Goal: Task Accomplishment & Management: Manage account settings

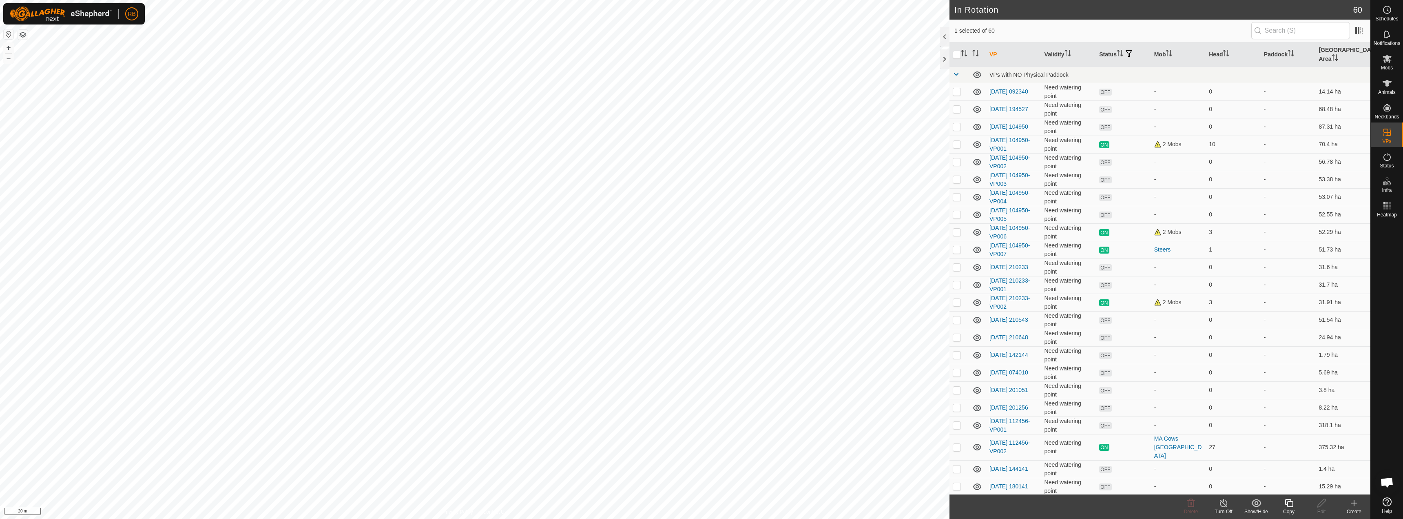
click at [1290, 508] on div "Copy" at bounding box center [1289, 511] width 33 height 7
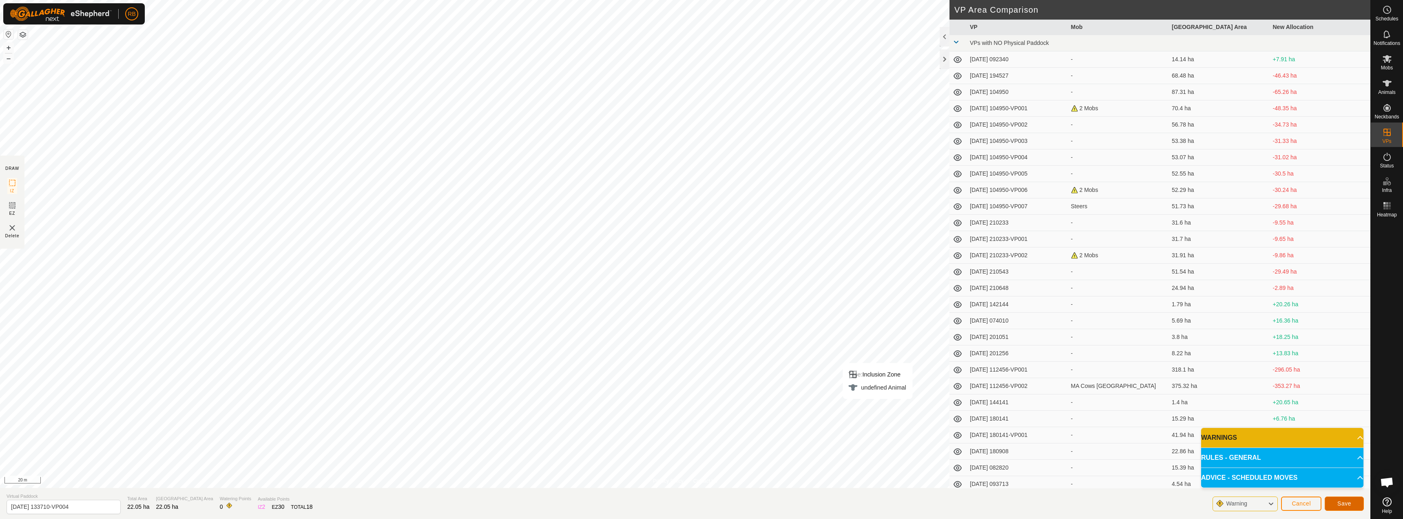
click at [1341, 501] on span "Save" at bounding box center [1345, 503] width 14 height 7
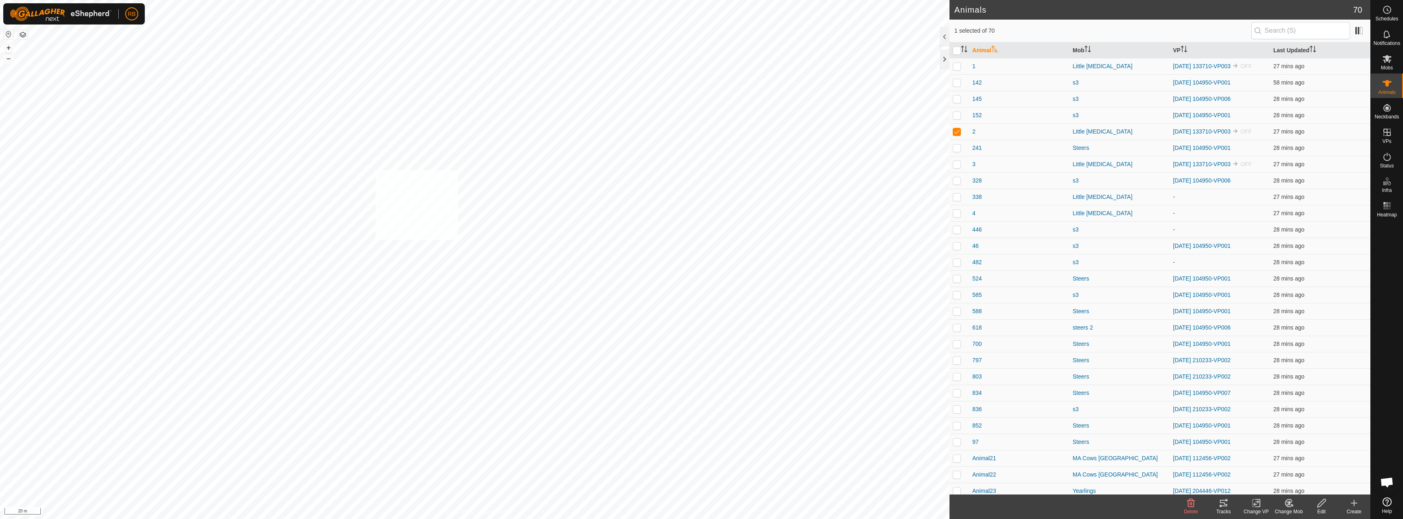
checkbox input "true"
click at [1260, 505] on icon at bounding box center [1259, 502] width 4 height 7
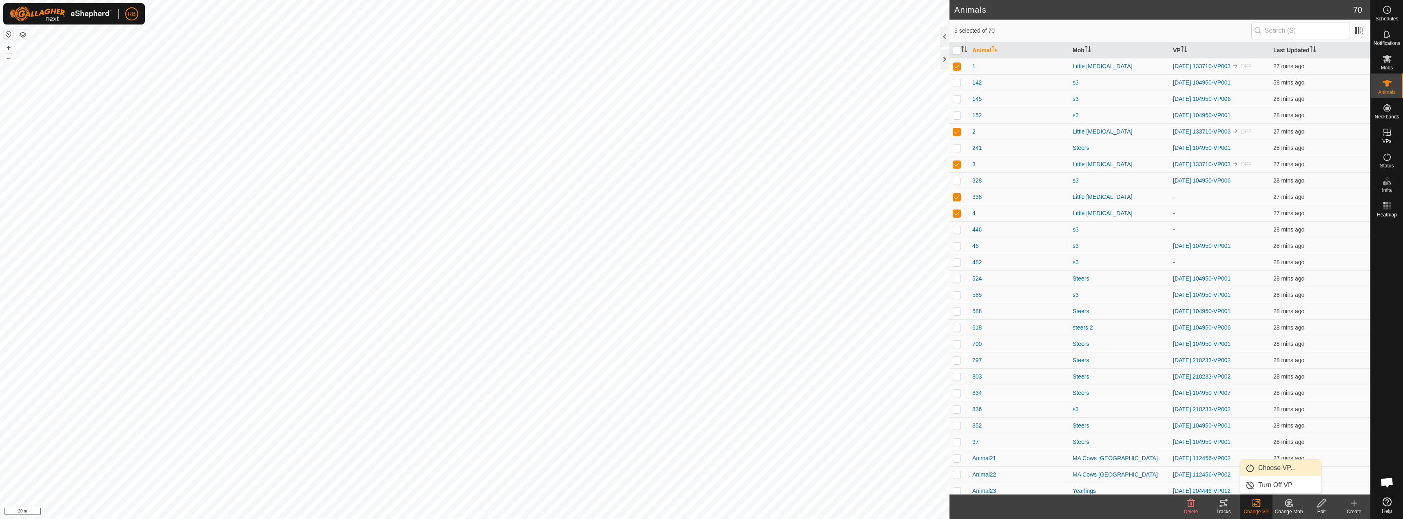
click at [1282, 469] on link "Choose VP..." at bounding box center [1281, 467] width 81 height 16
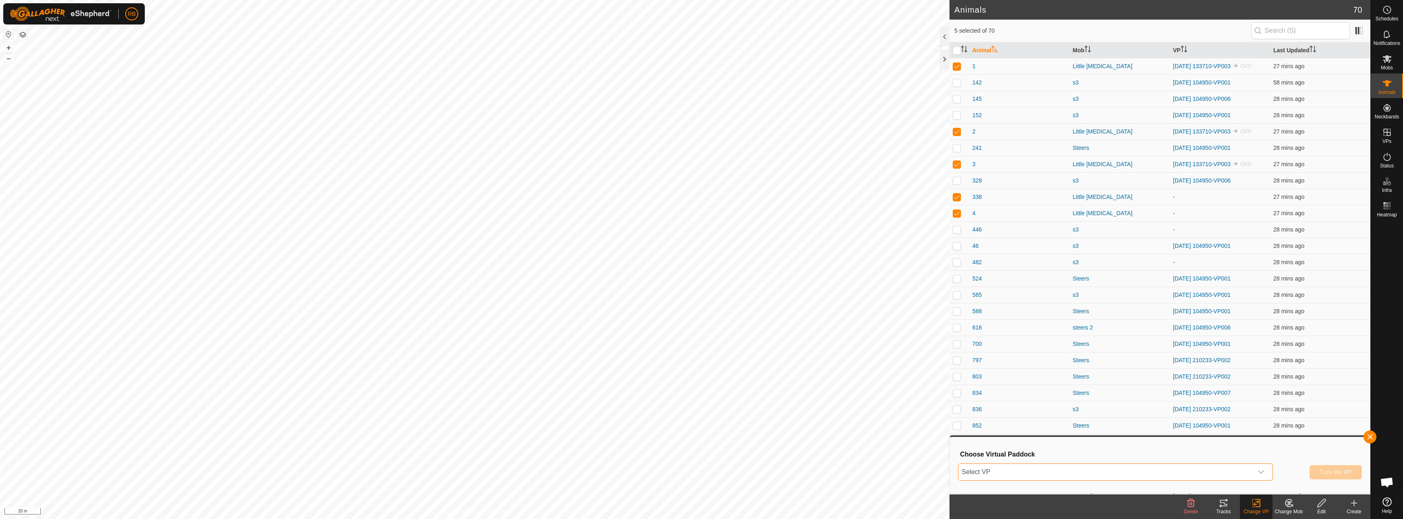
click at [1087, 470] on span "Select VP" at bounding box center [1106, 471] width 295 height 16
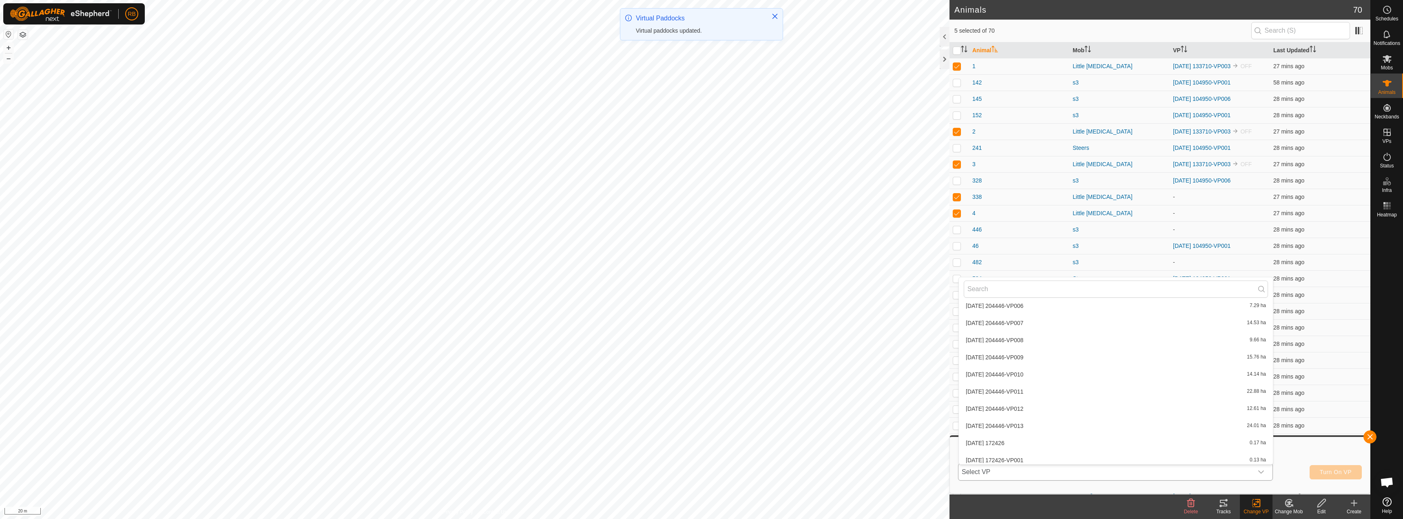
scroll to position [900, 0]
click at [1051, 422] on li "2025-09-27 133710-VP004 22.05 ha" at bounding box center [1116, 421] width 314 height 16
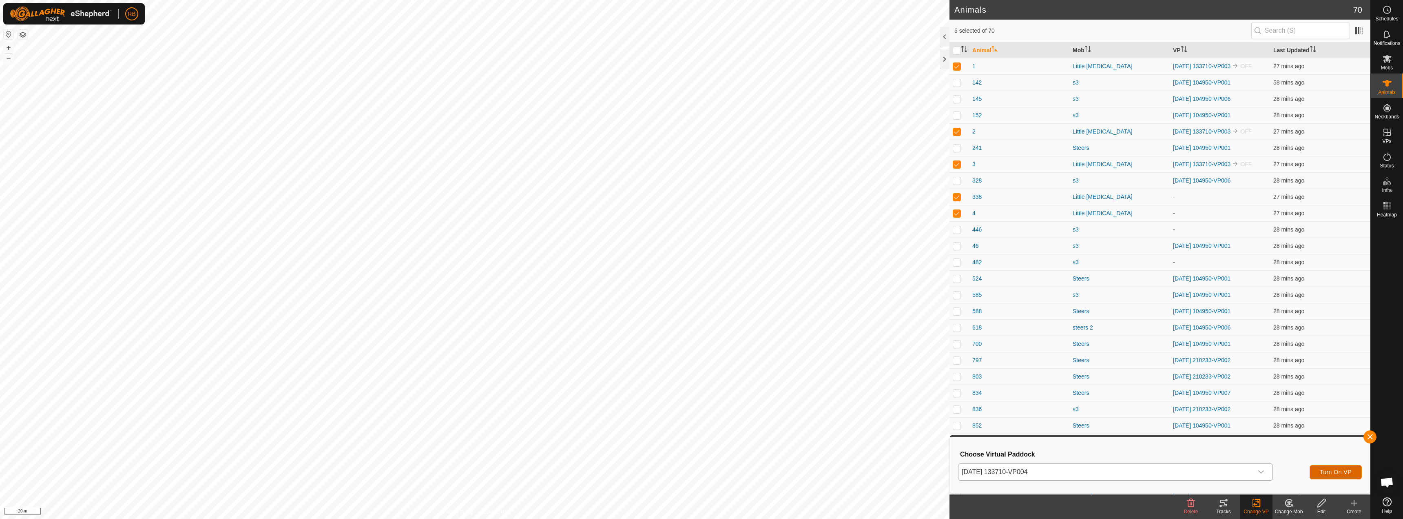
click at [1343, 472] on span "Turn On VP" at bounding box center [1336, 471] width 32 height 7
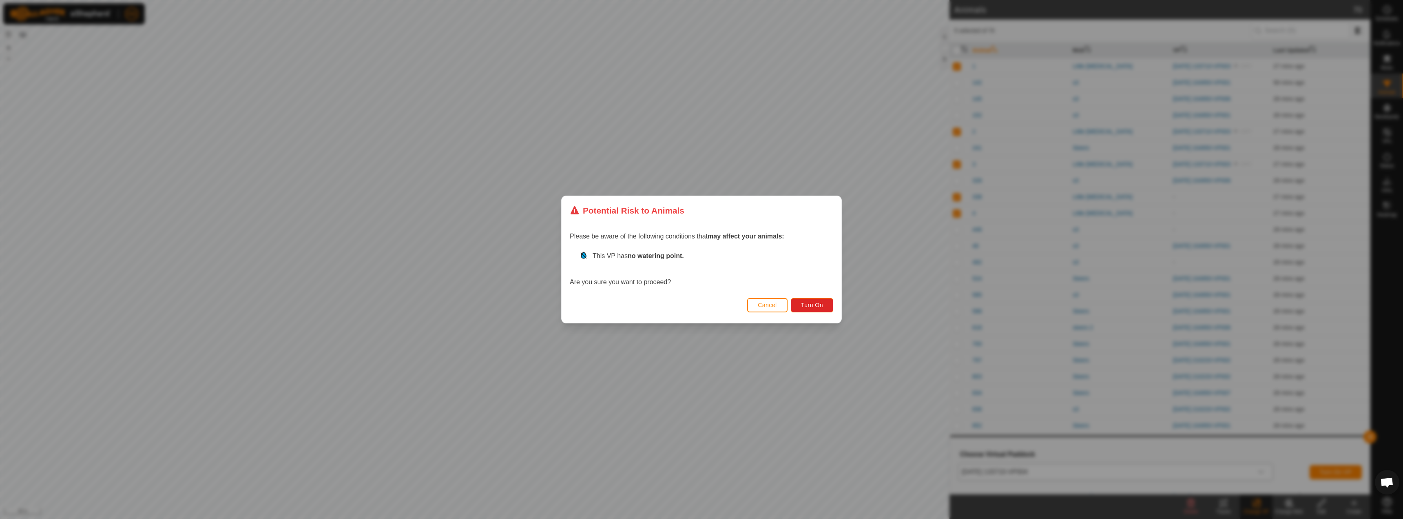
click at [836, 302] on div "Cancel Turn On" at bounding box center [702, 309] width 280 height 28
click at [828, 305] on button "Turn On" at bounding box center [812, 305] width 42 height 14
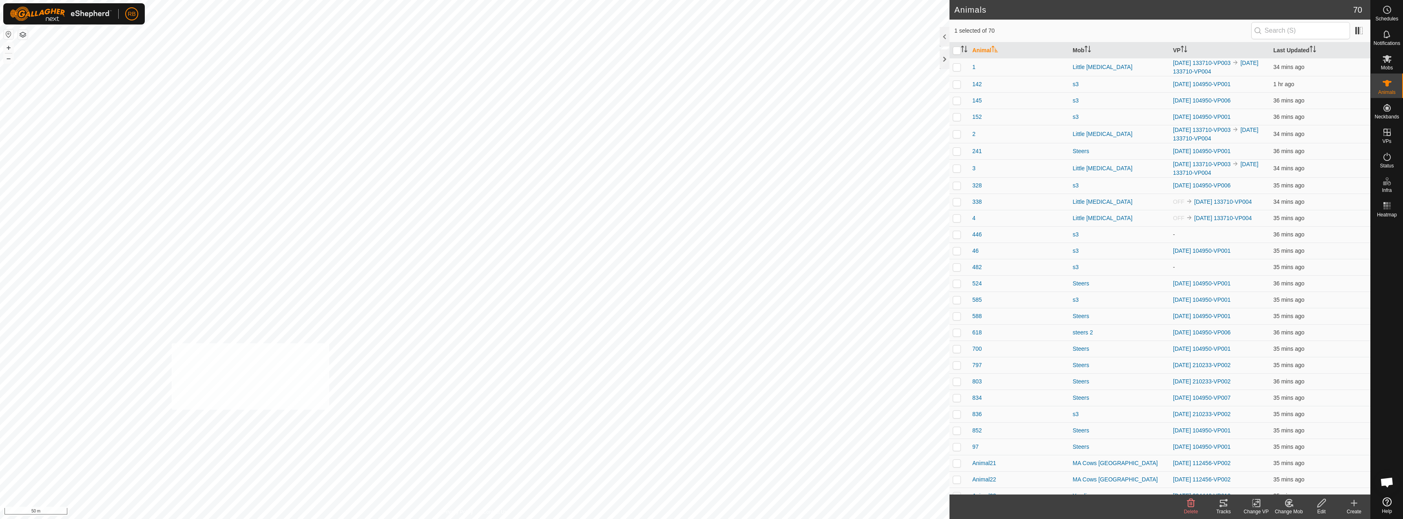
checkbox input "true"
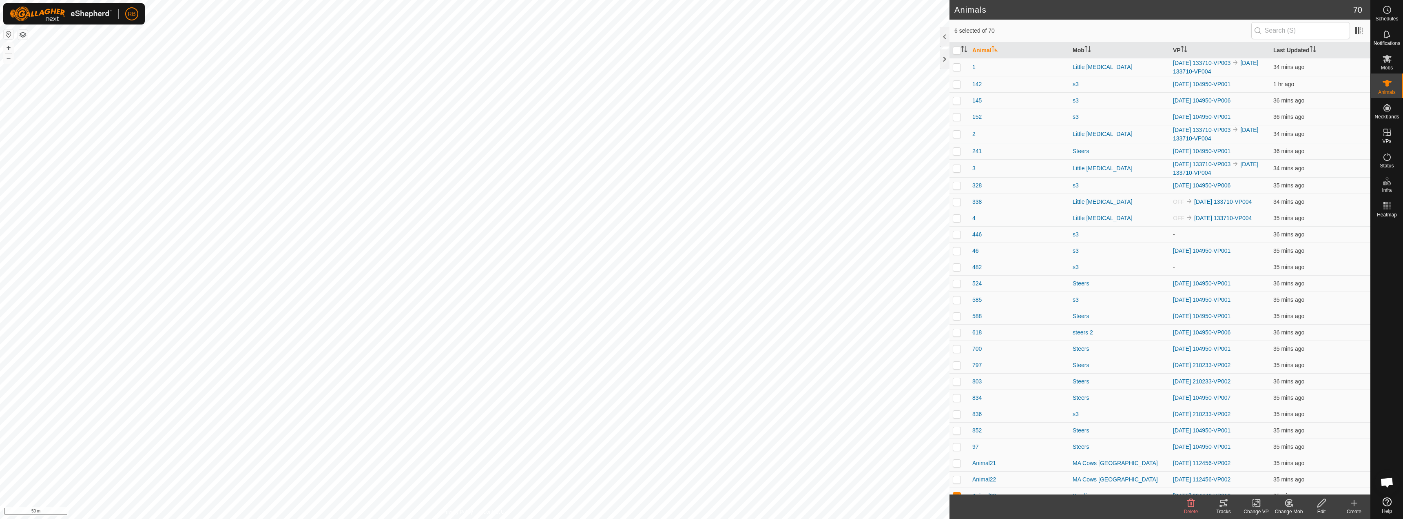
click at [1229, 507] on tracks-svg-icon at bounding box center [1224, 503] width 33 height 10
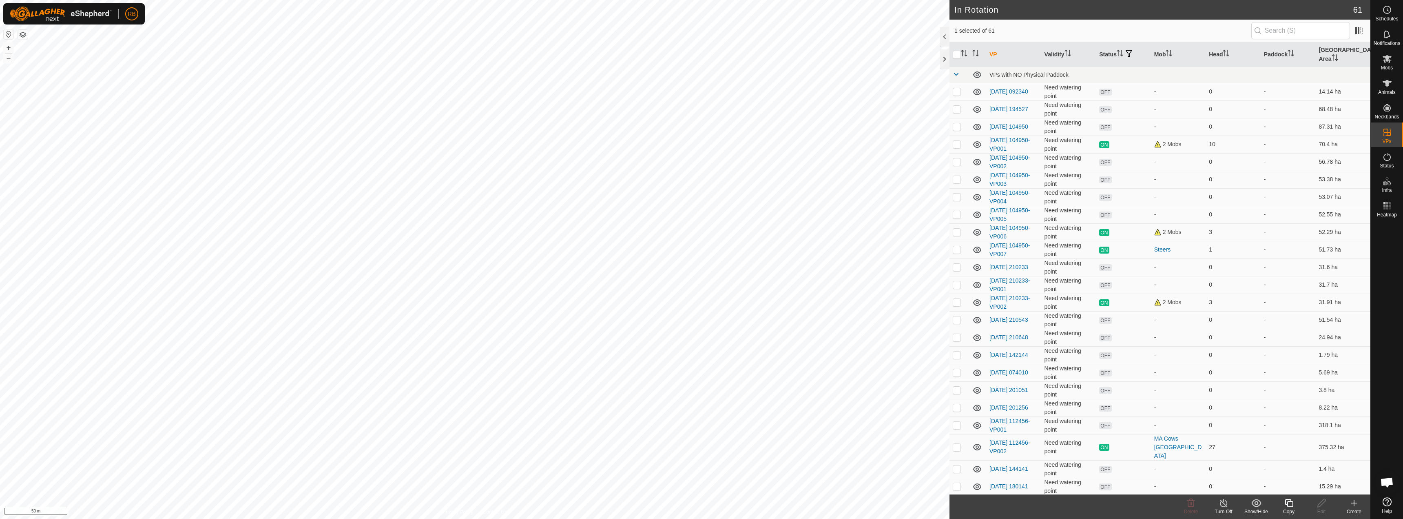
click at [1288, 505] on icon at bounding box center [1289, 503] width 8 height 8
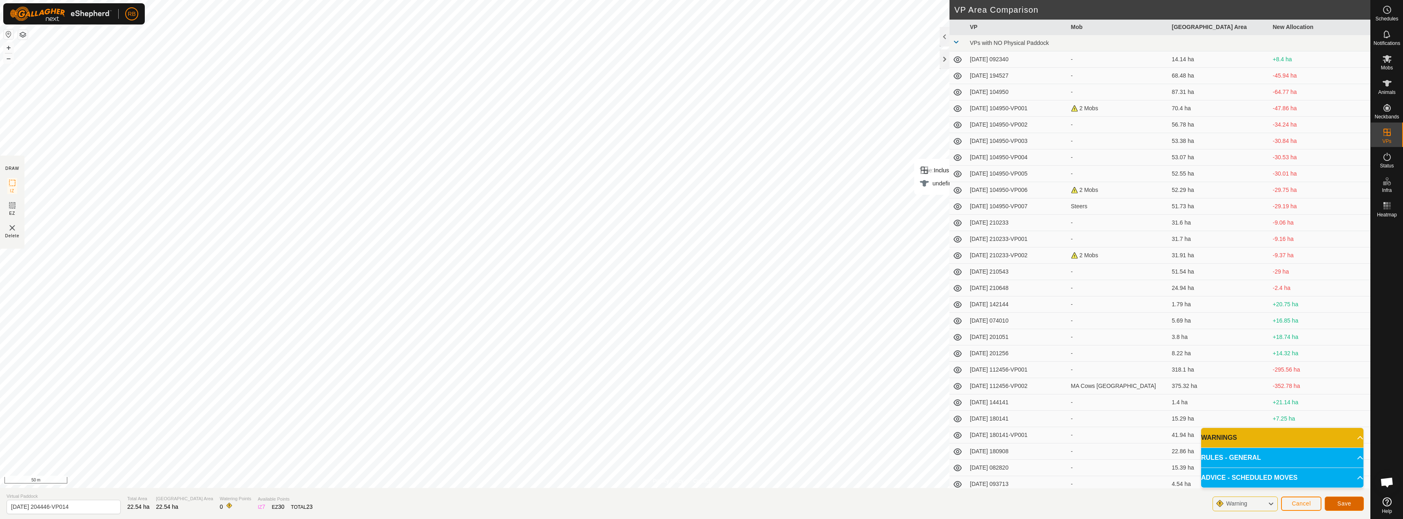
click at [1350, 504] on span "Save" at bounding box center [1345, 503] width 14 height 7
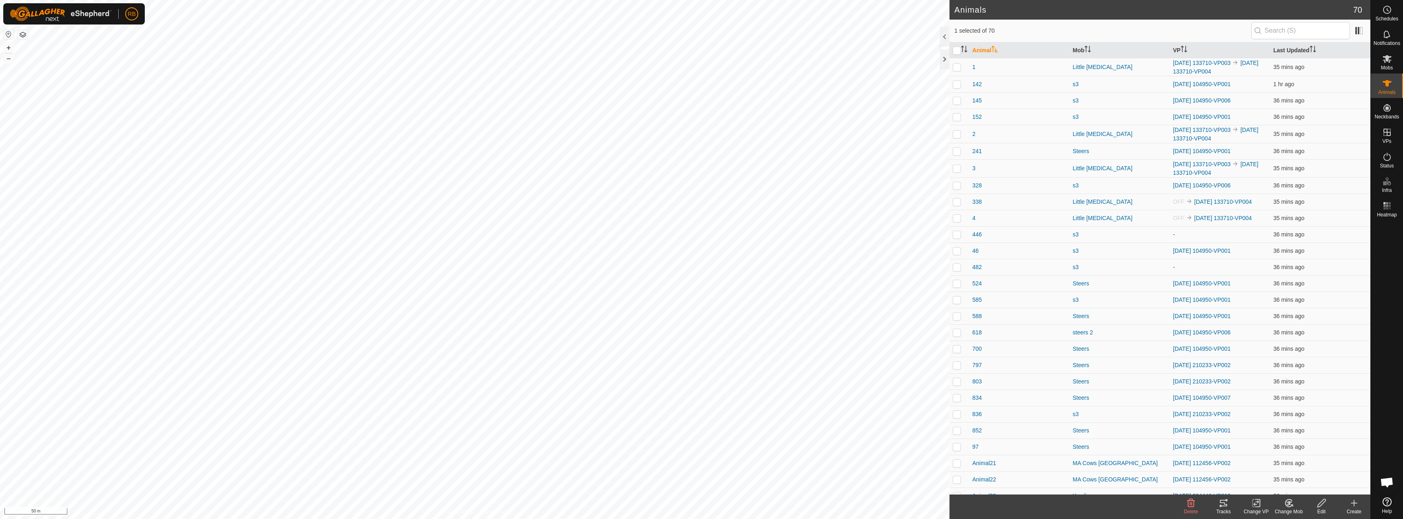
click at [1255, 507] on icon at bounding box center [1257, 503] width 10 height 10
click at [1283, 467] on link "Choose VP..." at bounding box center [1281, 467] width 81 height 16
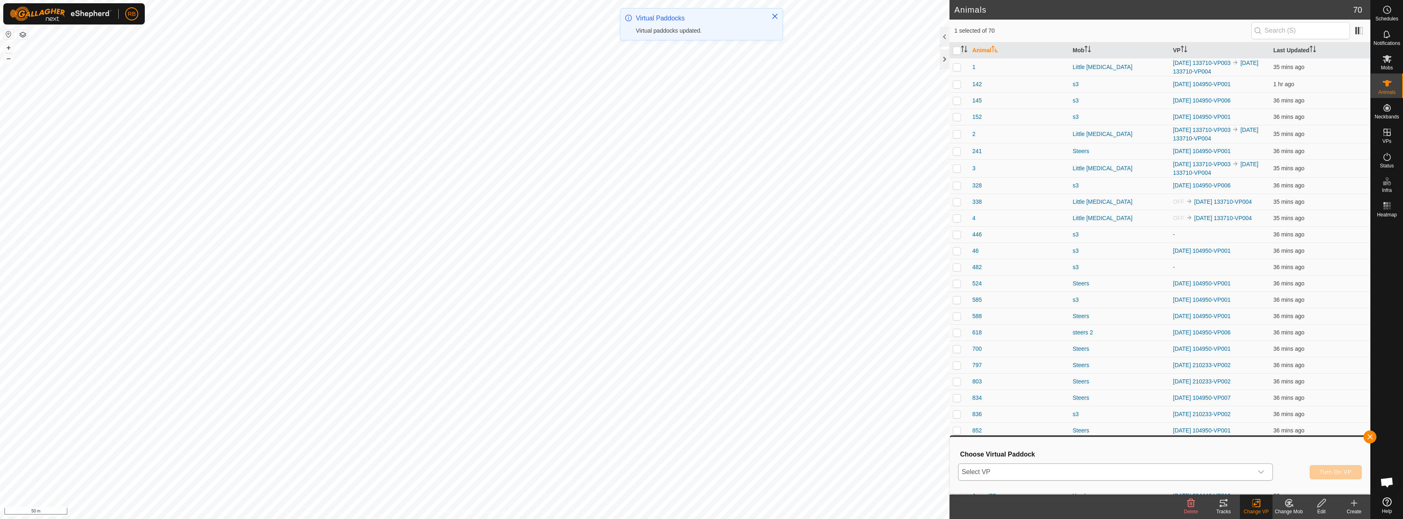
click at [1066, 470] on span "Select VP" at bounding box center [1106, 471] width 295 height 16
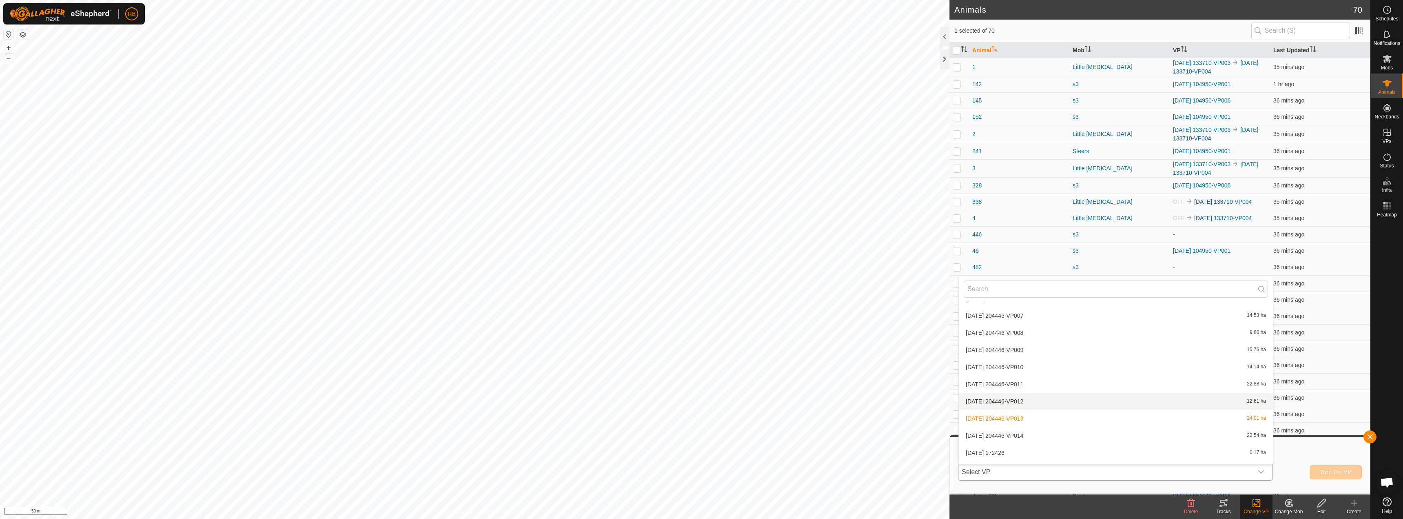
scroll to position [784, 0]
click at [1028, 431] on li "2025-09-21 204446-VP014 22.54 ha" at bounding box center [1116, 434] width 314 height 16
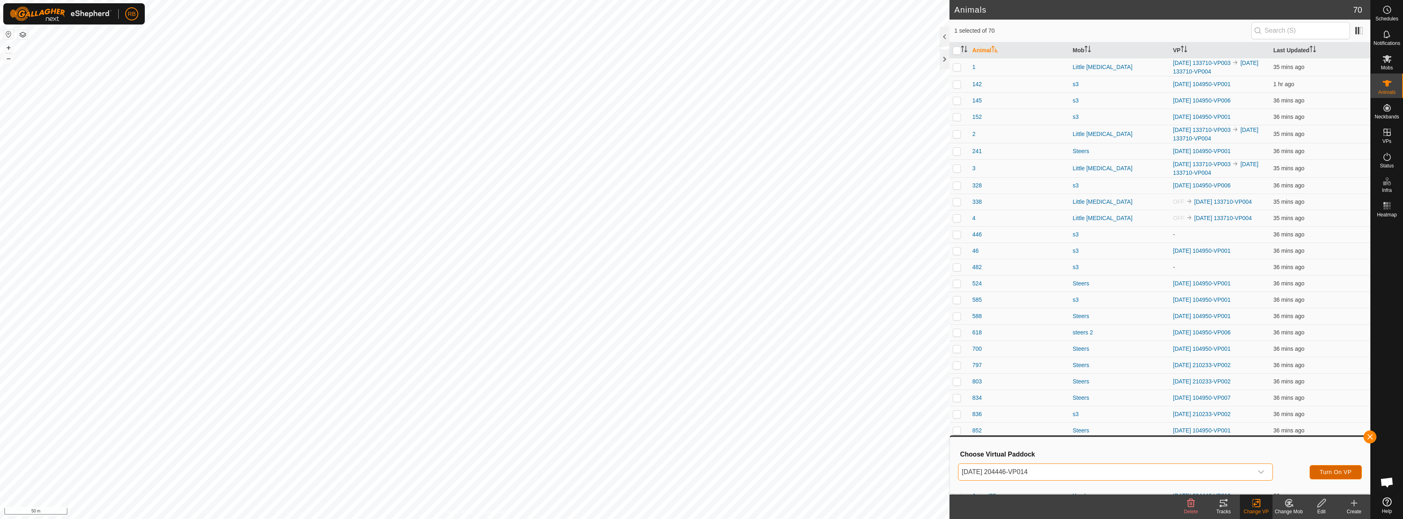
click at [1335, 472] on span "Turn On VP" at bounding box center [1336, 471] width 32 height 7
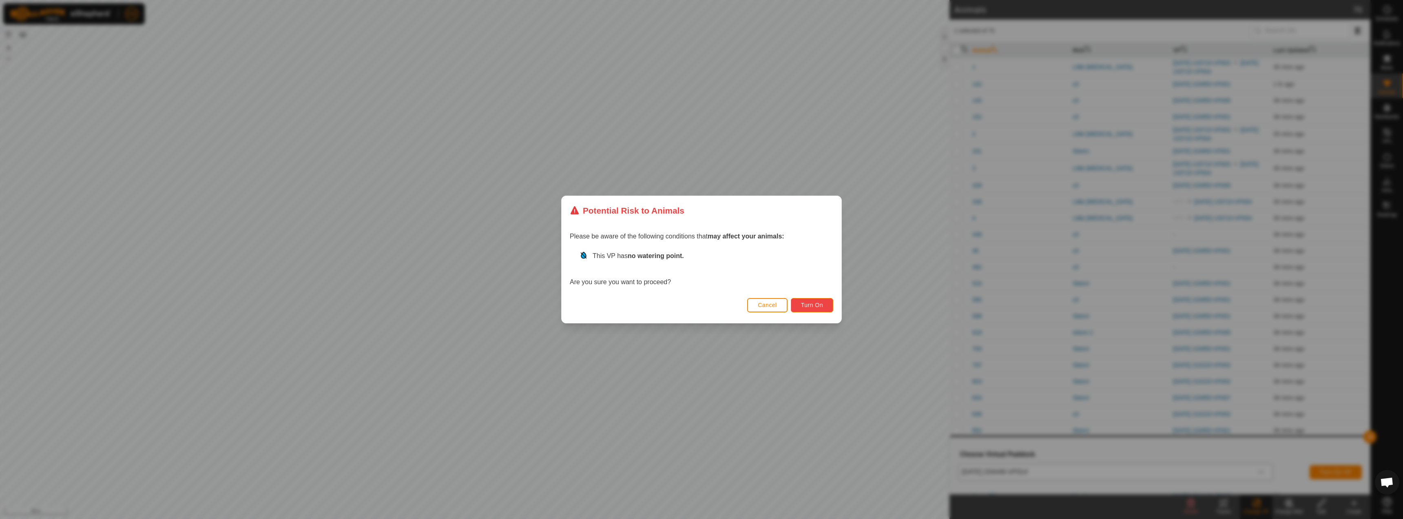
click at [813, 305] on span "Turn On" at bounding box center [812, 304] width 22 height 7
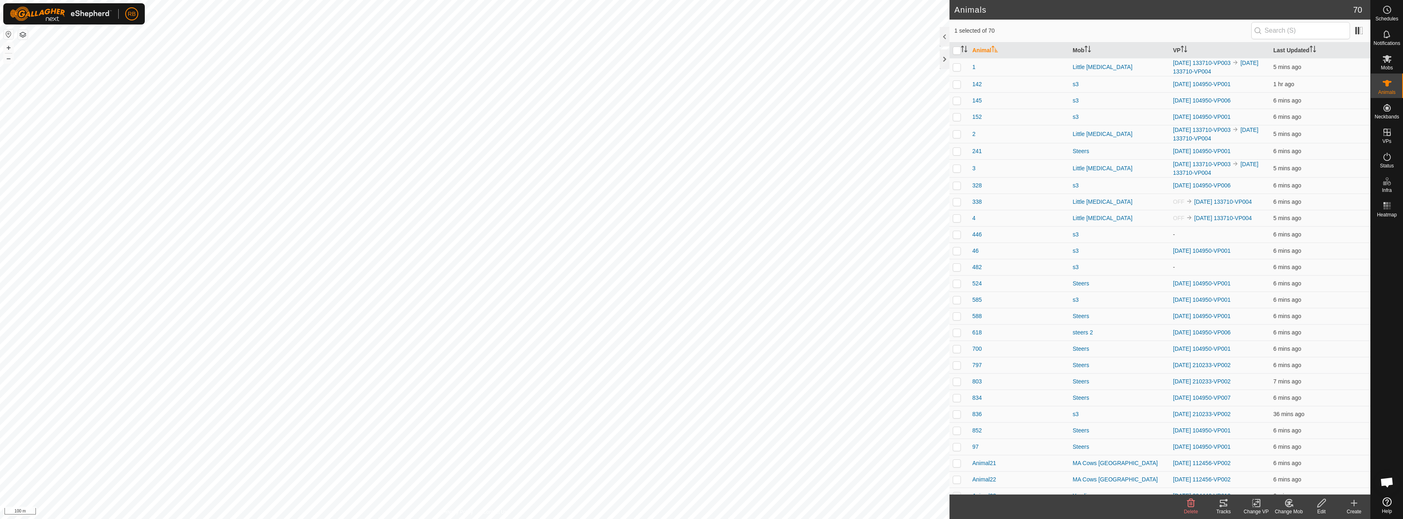
click at [1229, 508] on div "Tracks" at bounding box center [1224, 511] width 33 height 7
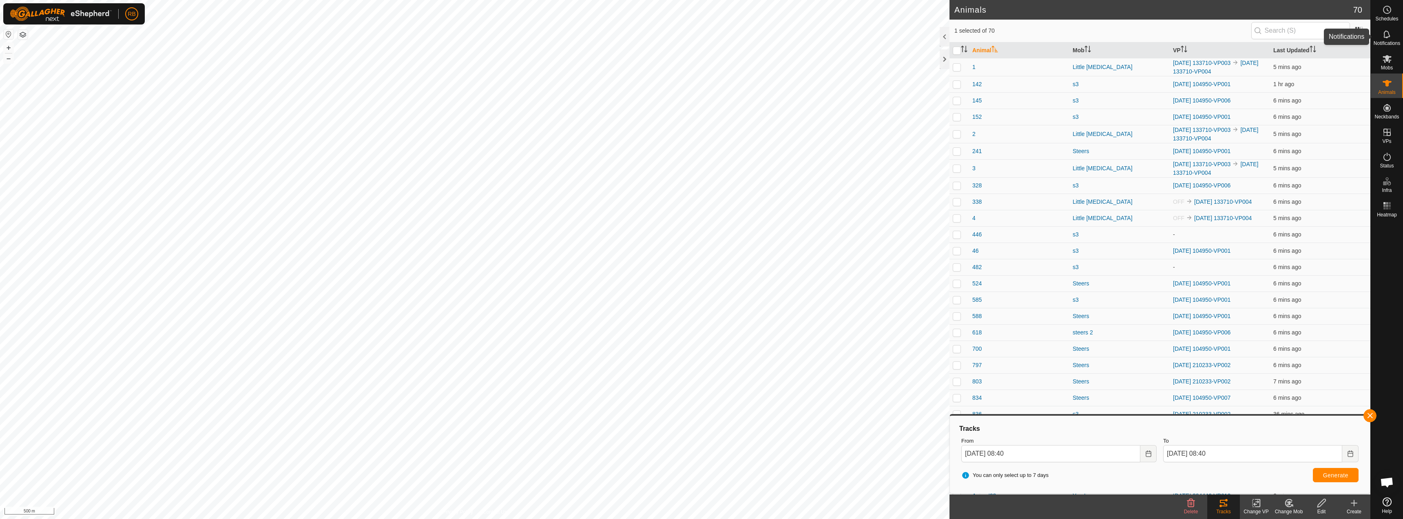
click at [1391, 36] on icon at bounding box center [1388, 34] width 10 height 10
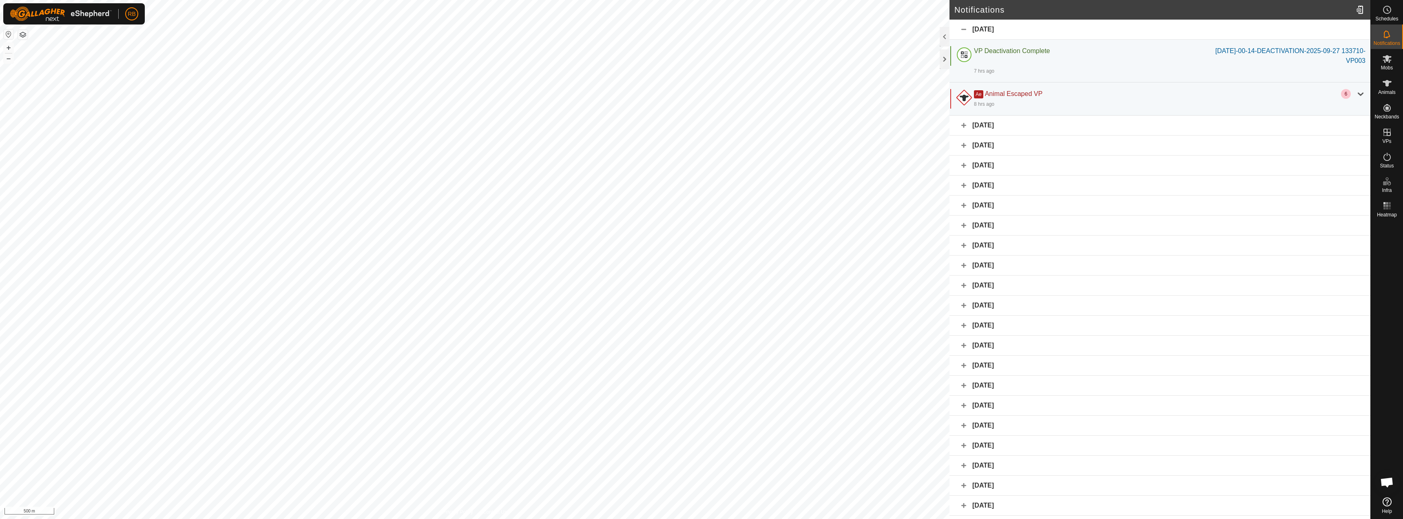
click at [966, 125] on div "Yesterday" at bounding box center [1160, 125] width 421 height 20
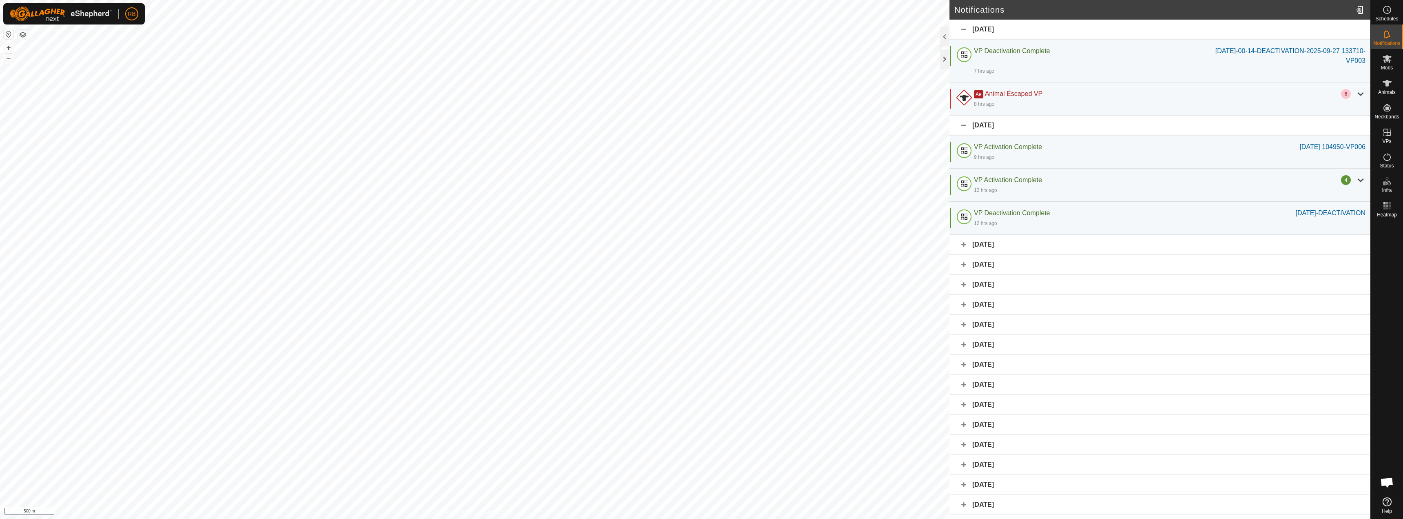
click at [966, 125] on div "Yesterday" at bounding box center [1160, 125] width 421 height 20
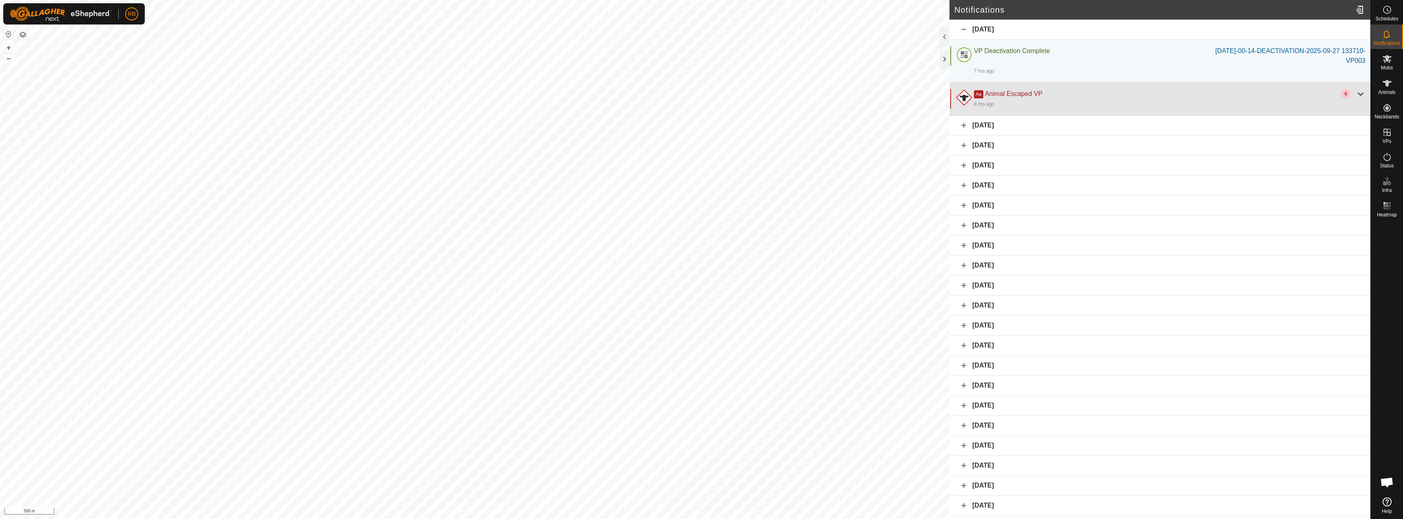
click at [968, 104] on div at bounding box center [965, 99] width 20 height 20
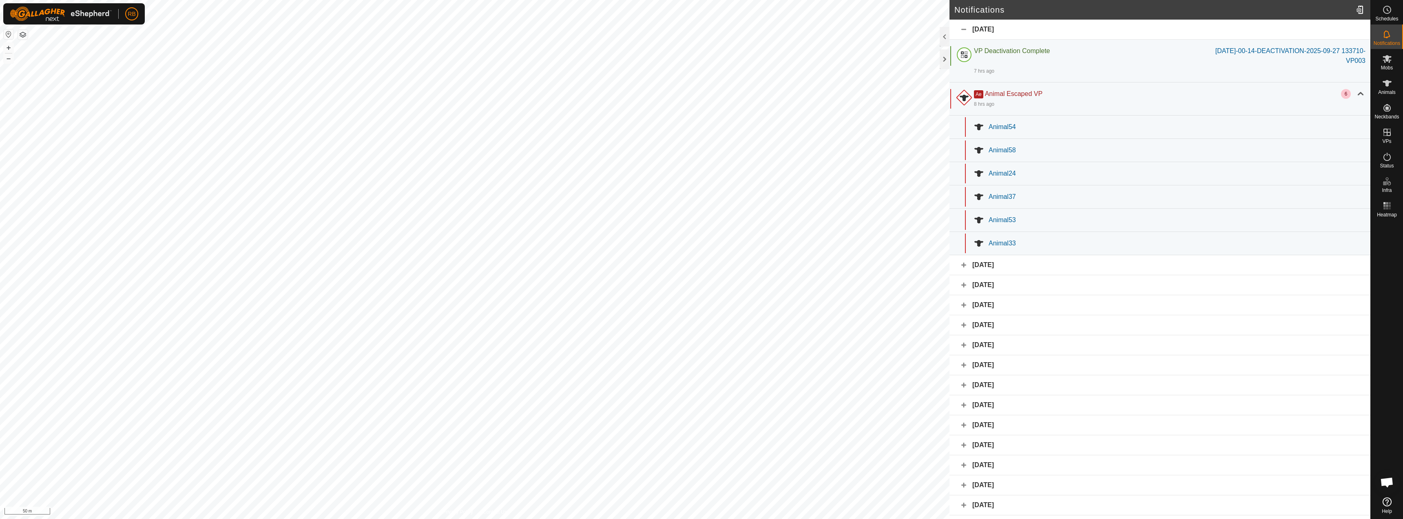
click at [1004, 121] on div "Animal54" at bounding box center [1160, 126] width 421 height 23
click at [1017, 150] on div "Animal58" at bounding box center [1177, 150] width 377 height 10
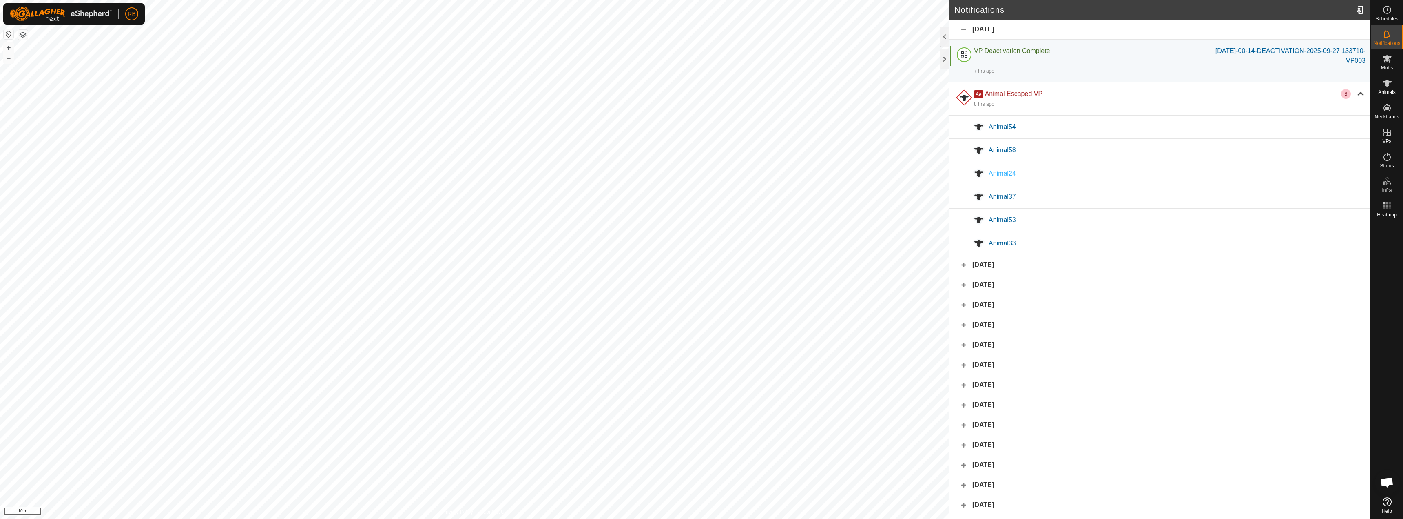
click at [1006, 171] on span "Animal24" at bounding box center [1002, 173] width 27 height 7
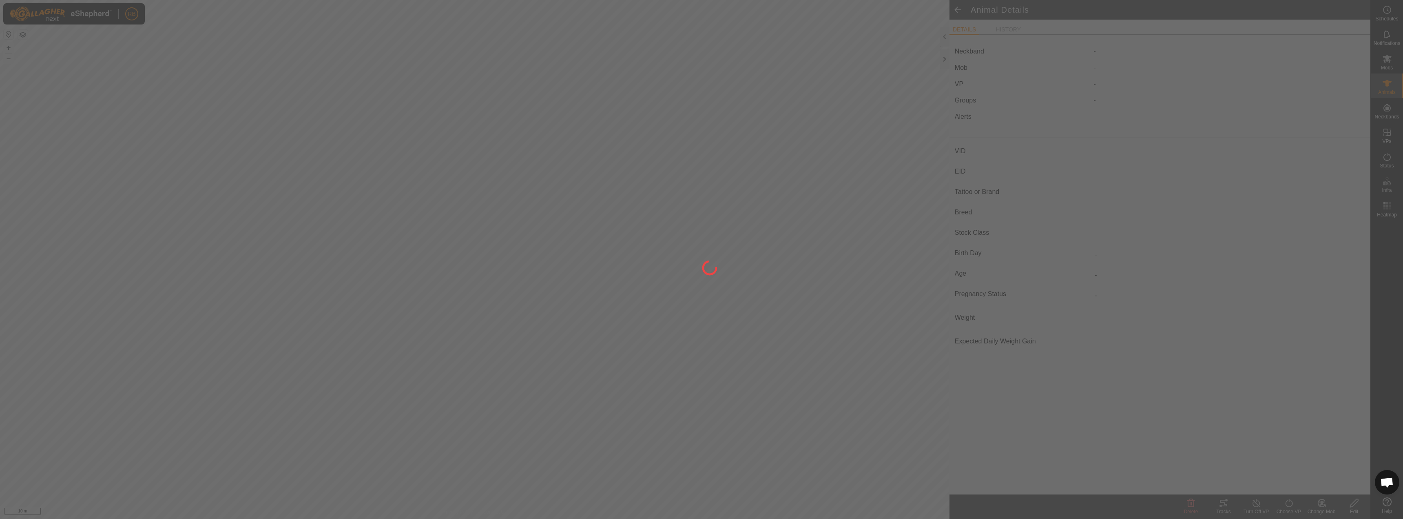
type input "-"
type input "bwf-2018"
type input "-"
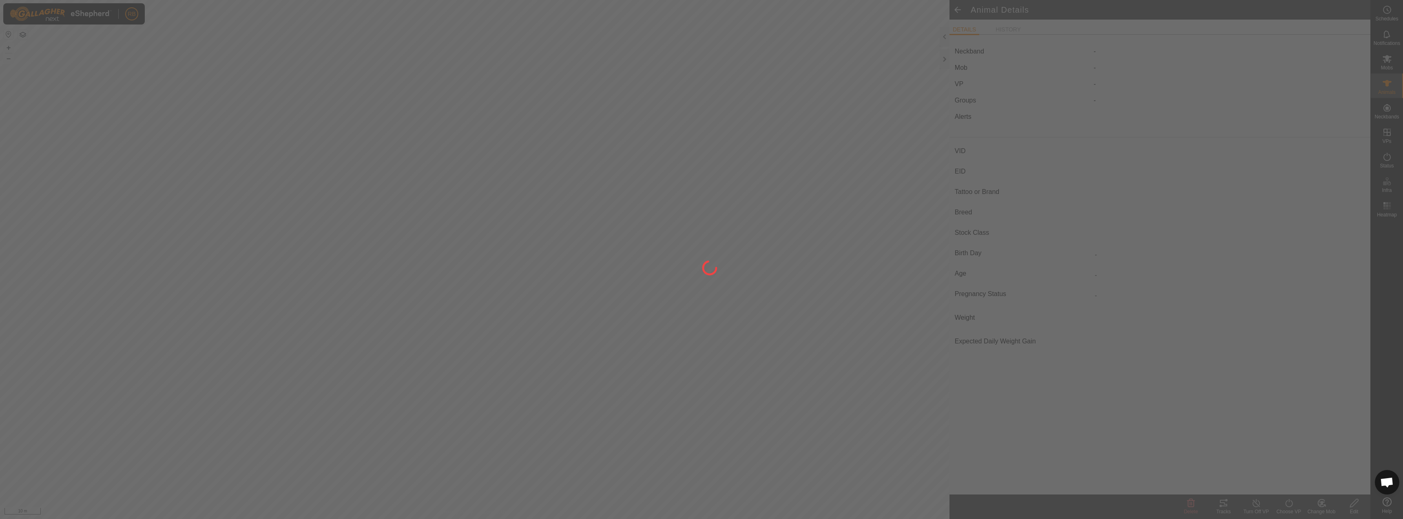
type input "-"
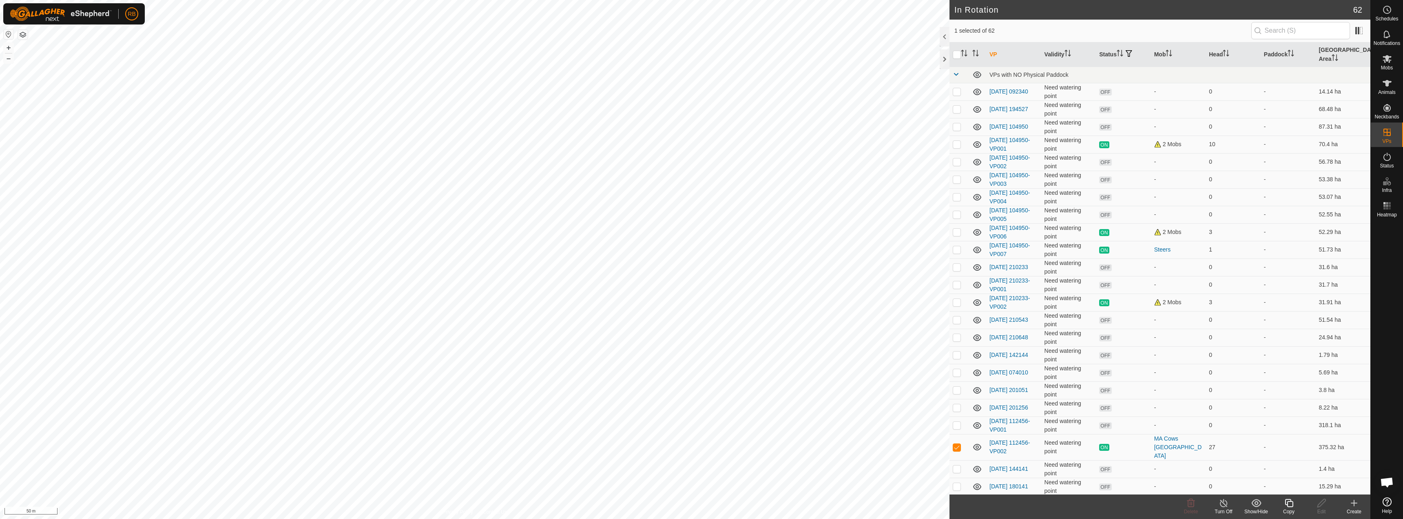
checkbox input "true"
checkbox input "false"
checkbox input "true"
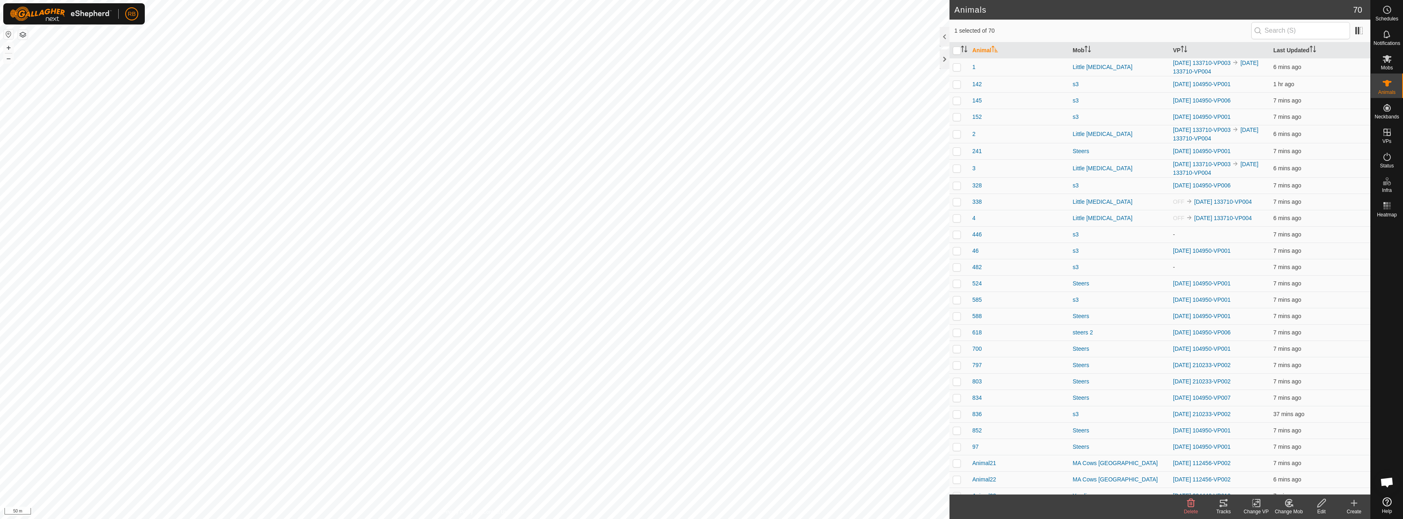
click at [1226, 505] on icon at bounding box center [1223, 502] width 7 height 7
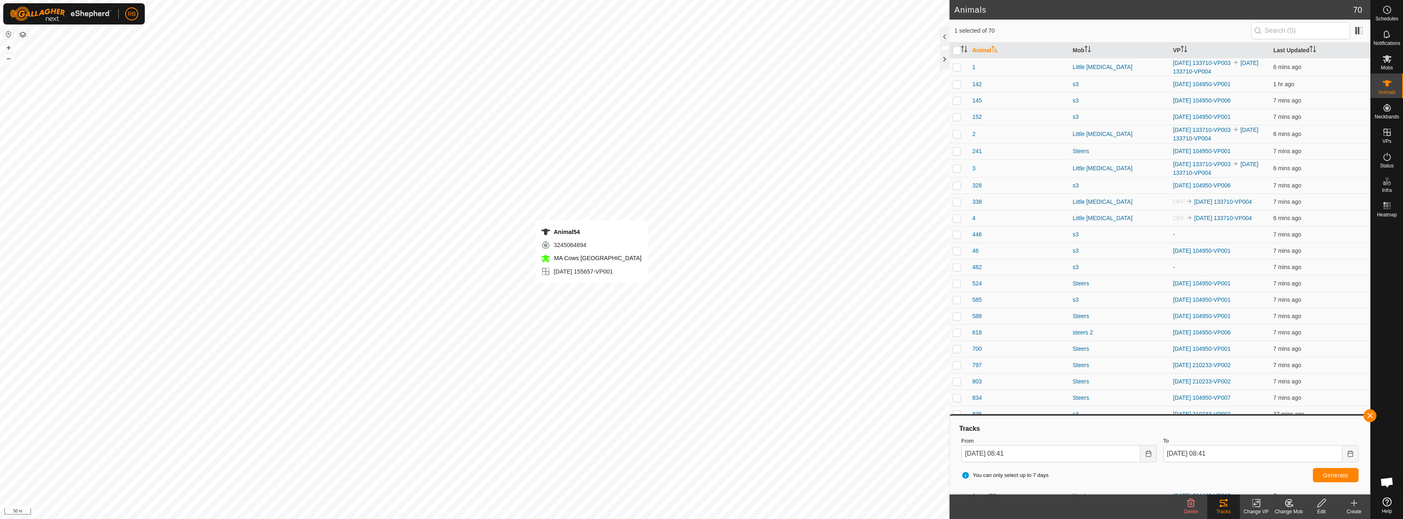
checkbox input "true"
checkbox input "false"
checkbox input "true"
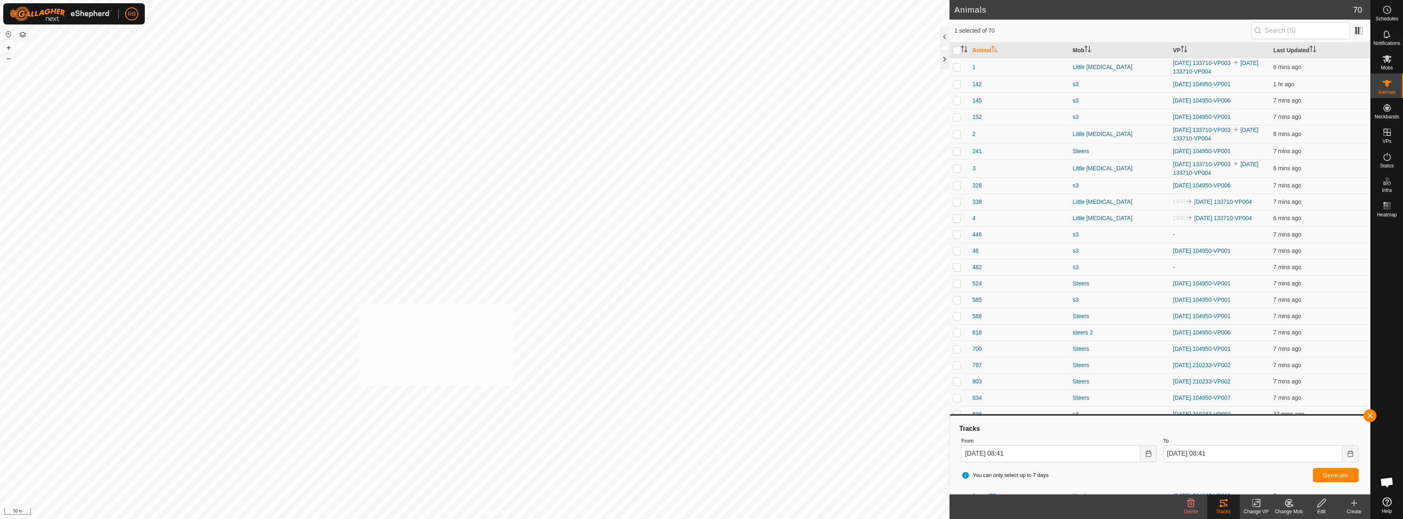
checkbox input "true"
click at [1376, 417] on button "button" at bounding box center [1370, 415] width 13 height 13
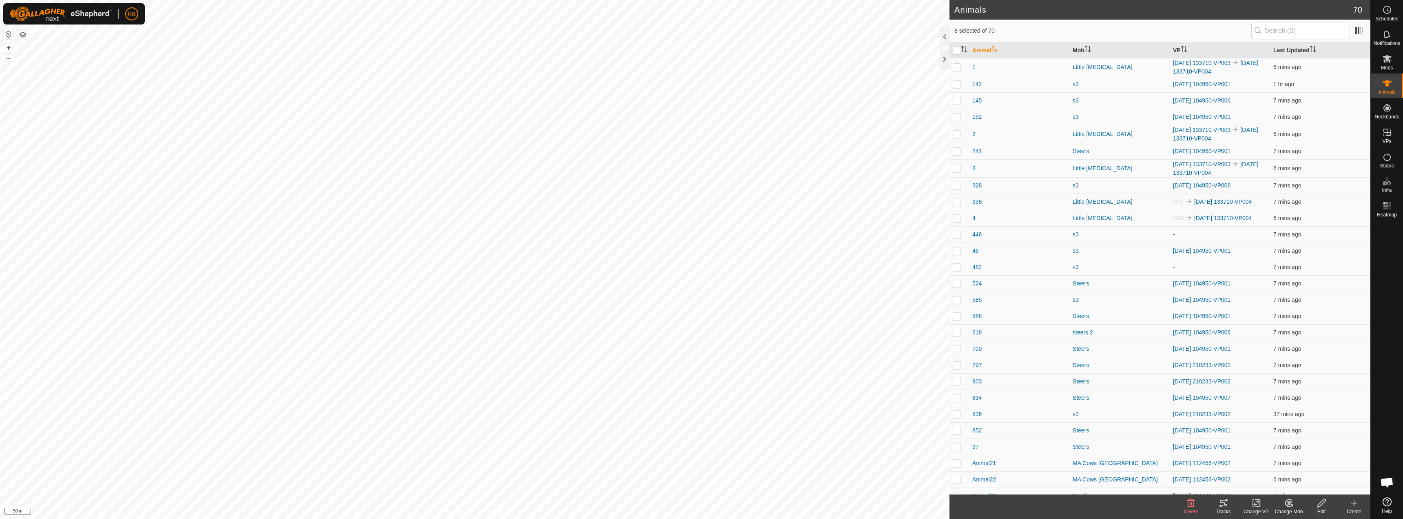
click at [1224, 510] on div "Tracks" at bounding box center [1224, 511] width 33 height 7
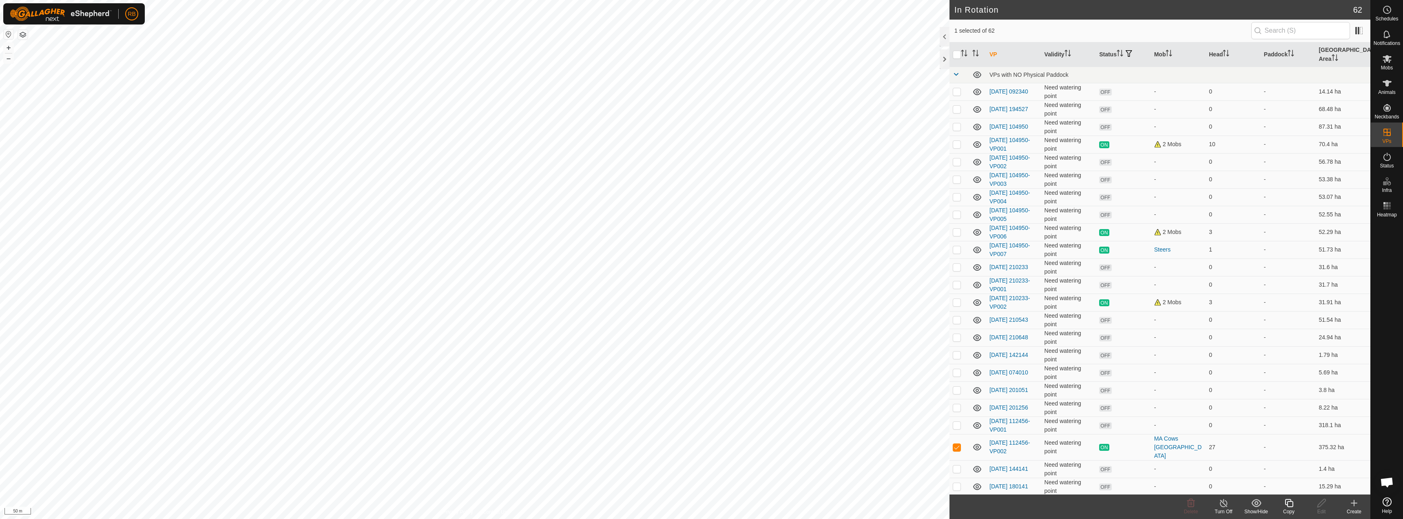
checkbox input "true"
checkbox input "false"
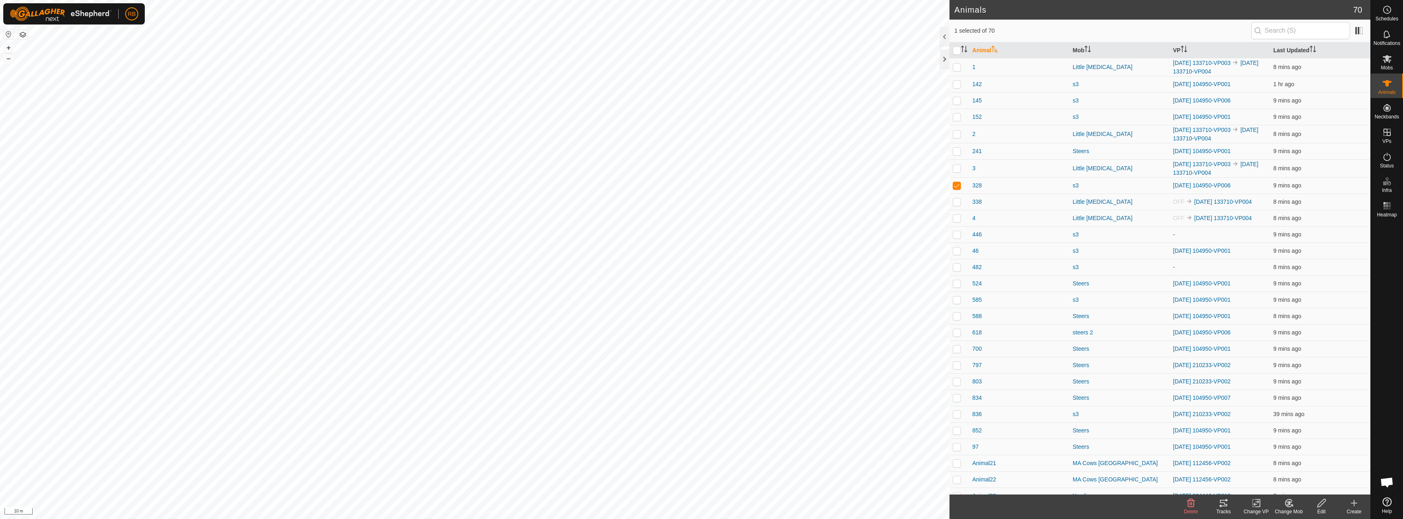
click at [1192, 186] on link "[DATE] 104950-VP006" at bounding box center [1202, 185] width 58 height 7
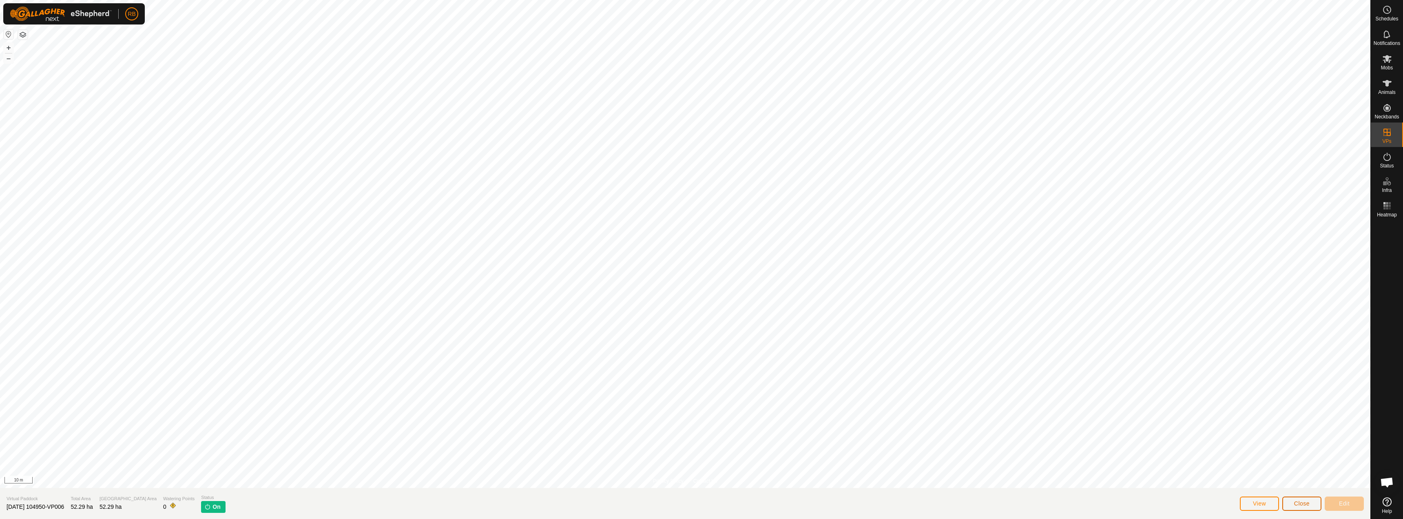
click at [1310, 504] on span "Close" at bounding box center [1302, 503] width 16 height 7
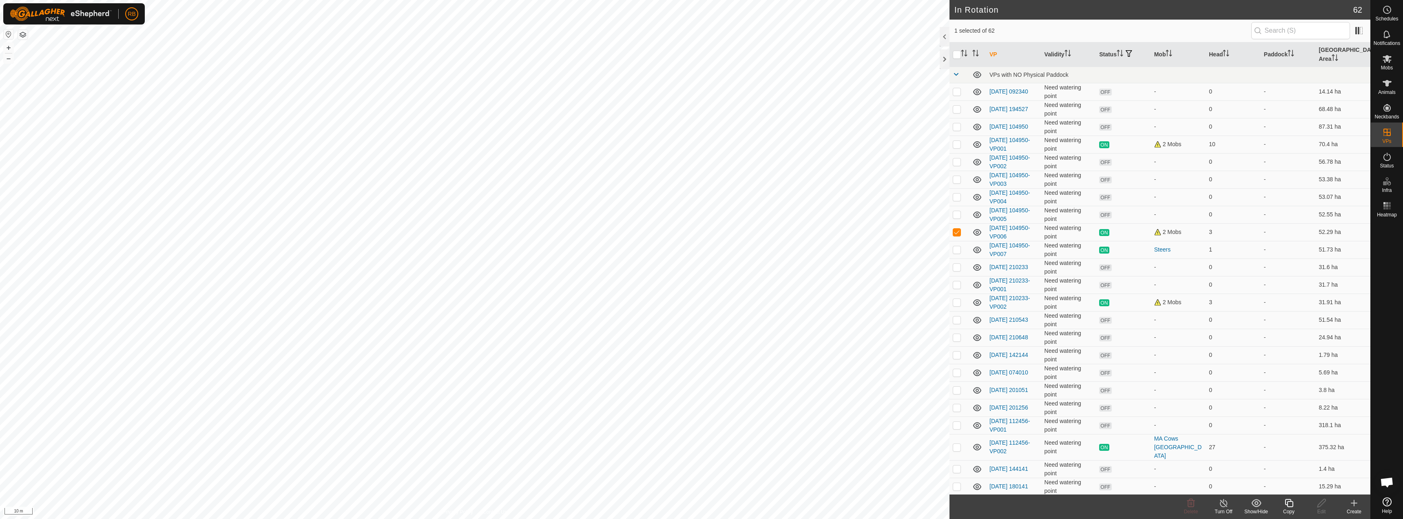
checkbox input "true"
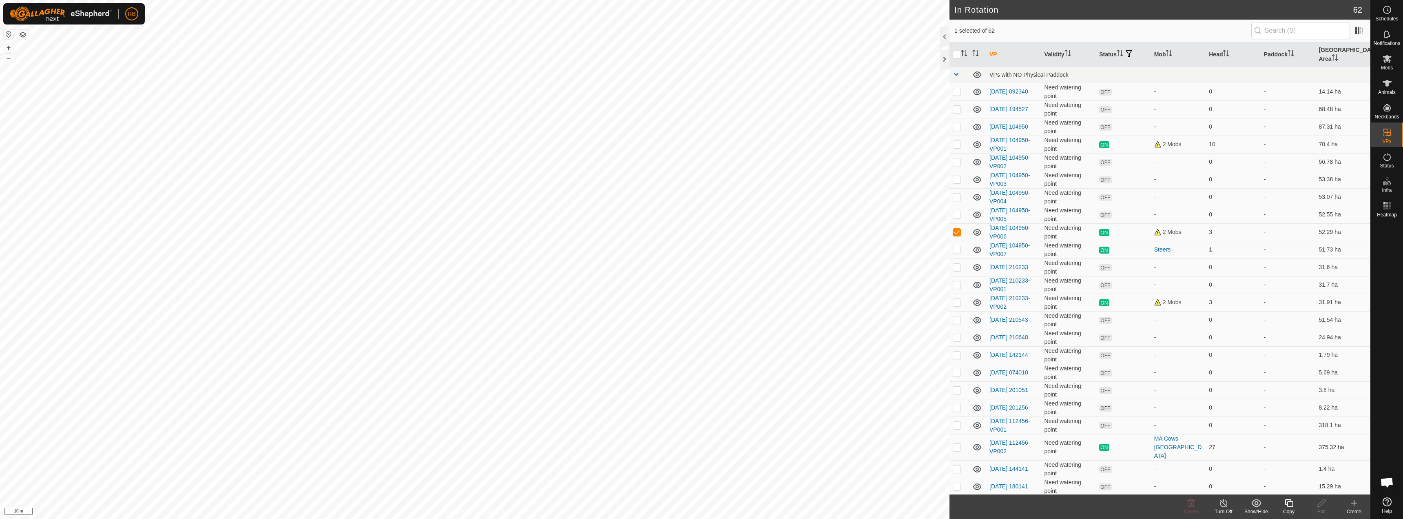
checkbox input "true"
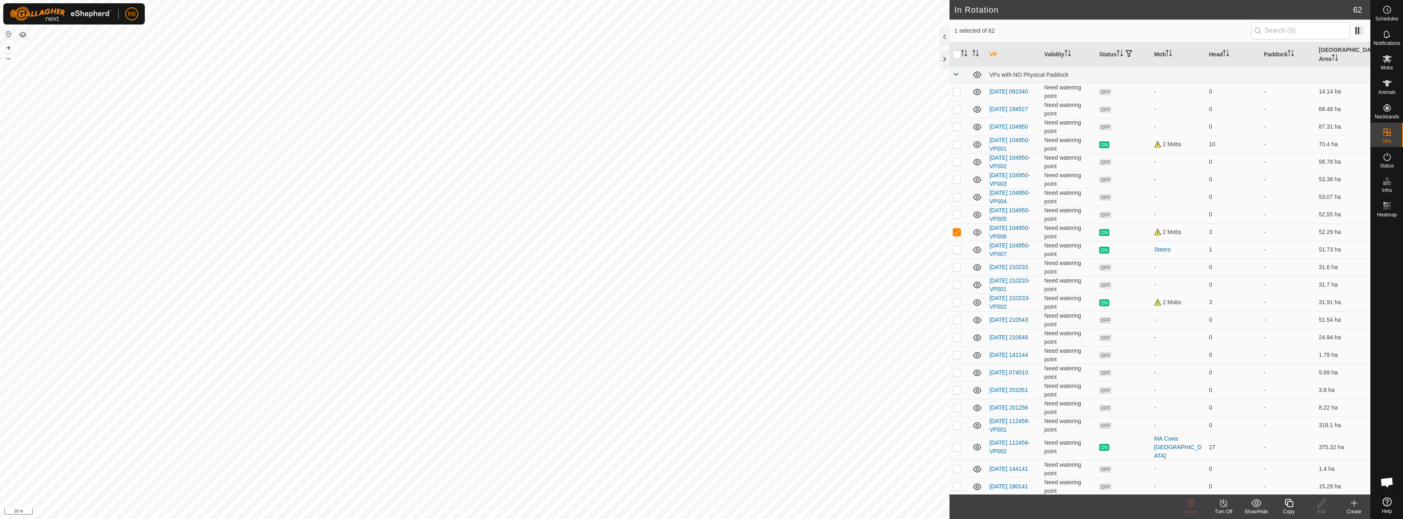
checkbox input "true"
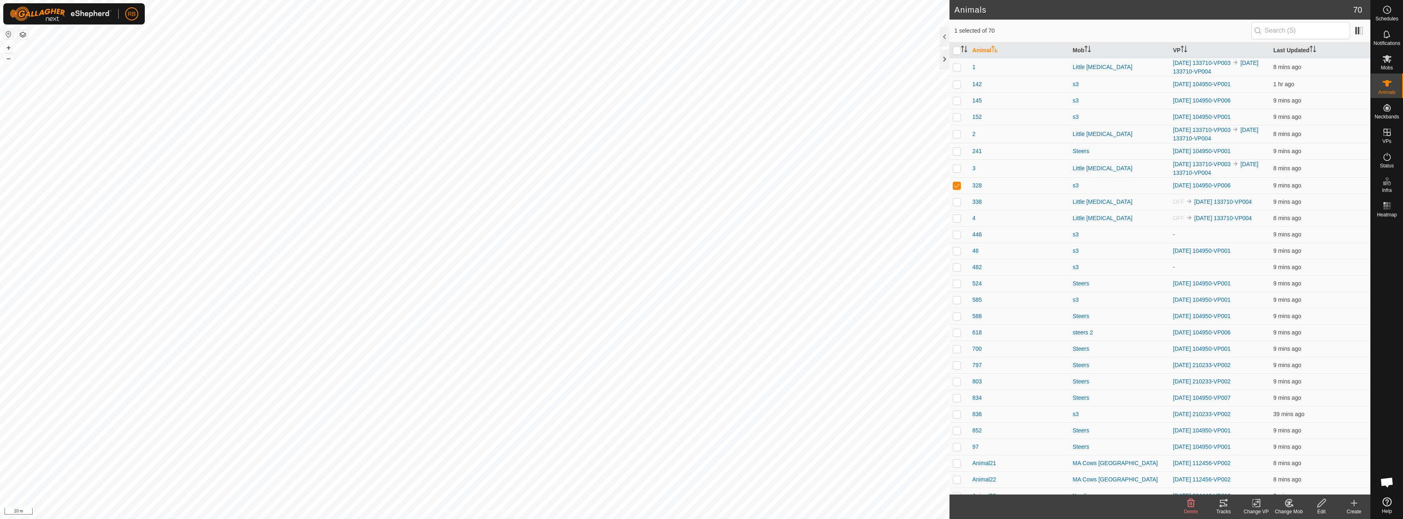
checkbox input "true"
click at [1220, 508] on div "Tracks" at bounding box center [1224, 511] width 33 height 7
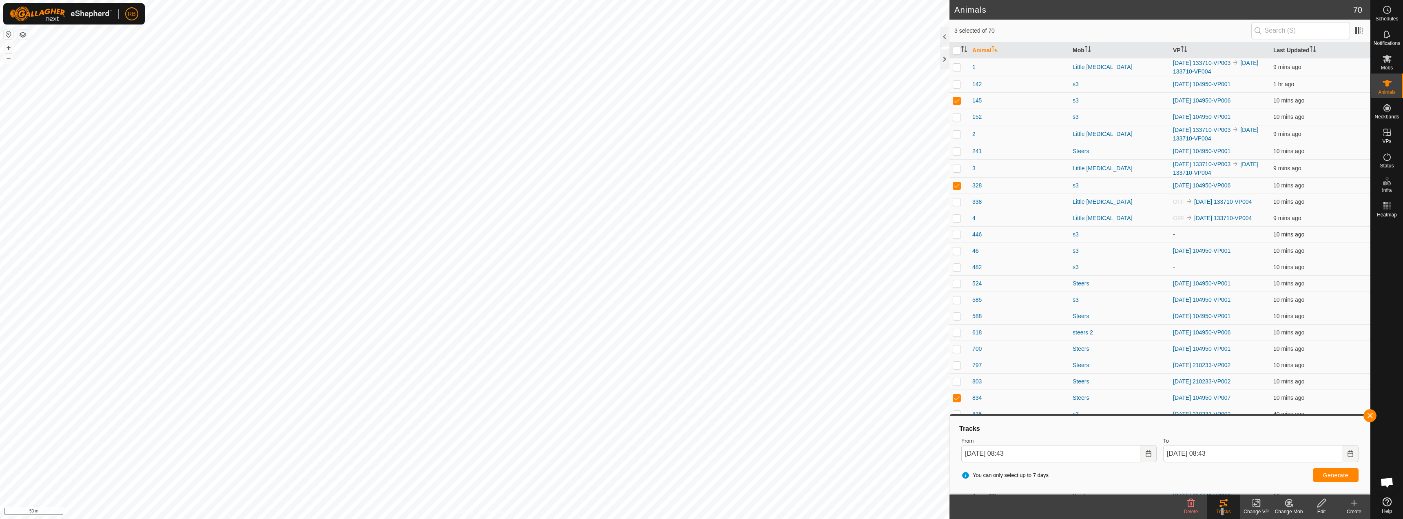
click at [956, 227] on div "Animals 70 3 selected of 70 Animal Mob VP Last Updated 1 Little Tora 2025-09-27…" at bounding box center [685, 259] width 1371 height 519
